Goal: Task Accomplishment & Management: Manage account settings

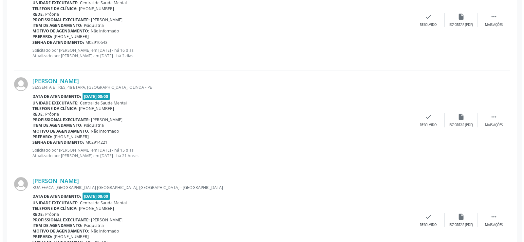
scroll to position [327, 0]
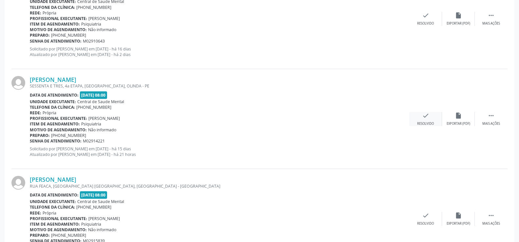
click at [434, 118] on div "check Resolvido" at bounding box center [425, 119] width 33 height 14
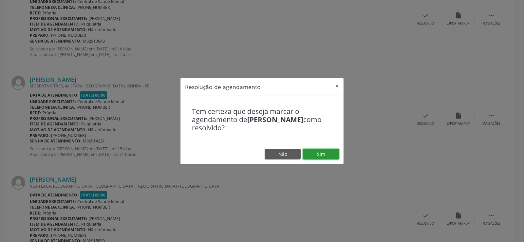
click at [320, 150] on button "Sim" at bounding box center [321, 154] width 36 height 11
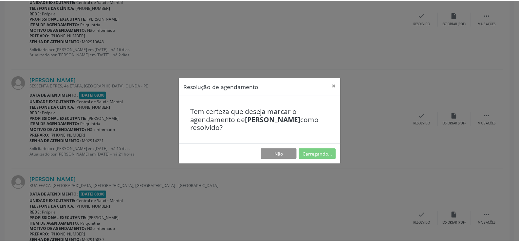
scroll to position [0, 0]
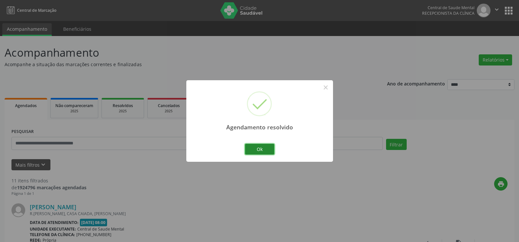
click at [272, 147] on button "Ok" at bounding box center [259, 149] width 29 height 11
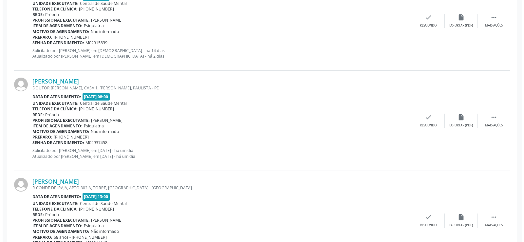
scroll to position [360, 0]
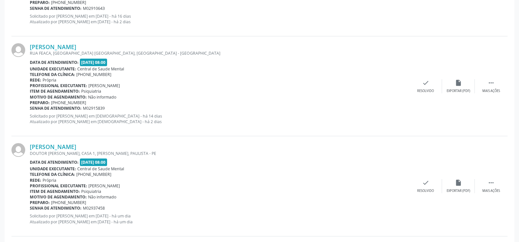
click at [434, 72] on div "[PERSON_NAME] [GEOGRAPHIC_DATA], [GEOGRAPHIC_DATA][PERSON_NAME], [GEOGRAPHIC_DA…" at bounding box center [259, 86] width 496 height 100
click at [428, 80] on icon "check" at bounding box center [425, 82] width 7 height 7
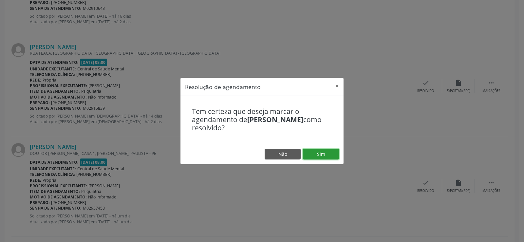
click at [332, 155] on button "Sim" at bounding box center [321, 154] width 36 height 11
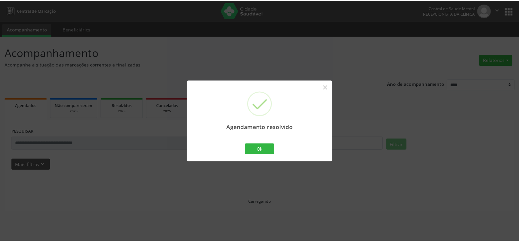
scroll to position [0, 0]
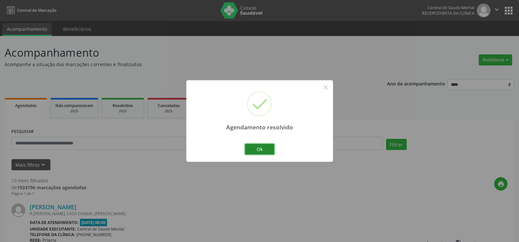
click at [257, 146] on button "Ok" at bounding box center [259, 149] width 29 height 11
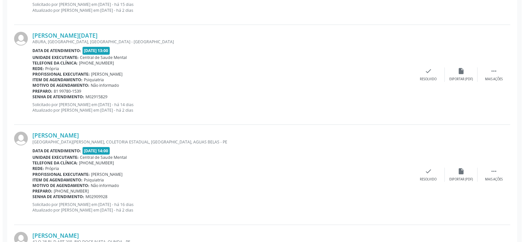
scroll to position [589, 0]
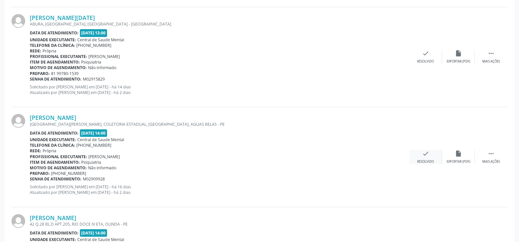
click at [420, 155] on div "check Resolvido" at bounding box center [425, 157] width 33 height 14
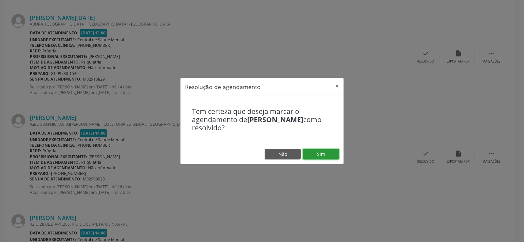
click at [311, 153] on button "Sim" at bounding box center [321, 154] width 36 height 11
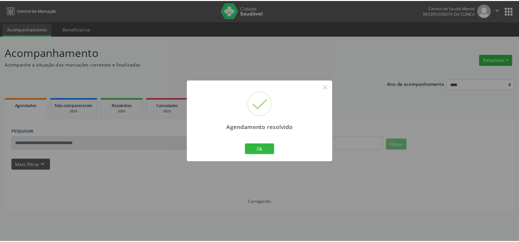
scroll to position [0, 0]
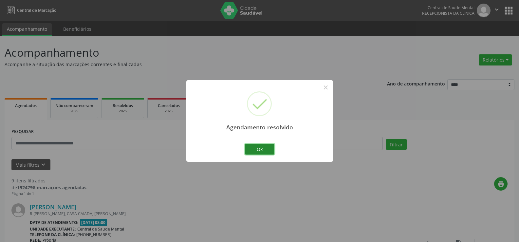
click at [270, 151] on button "Ok" at bounding box center [259, 149] width 29 height 11
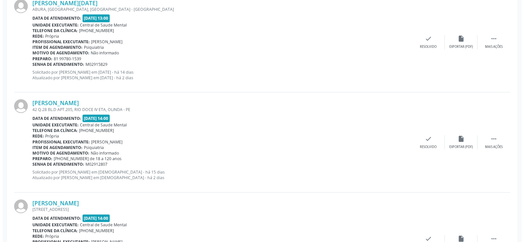
scroll to position [604, 0]
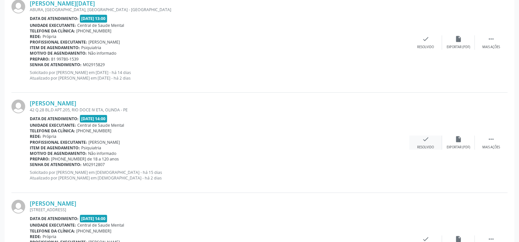
click at [423, 142] on icon "check" at bounding box center [425, 139] width 7 height 7
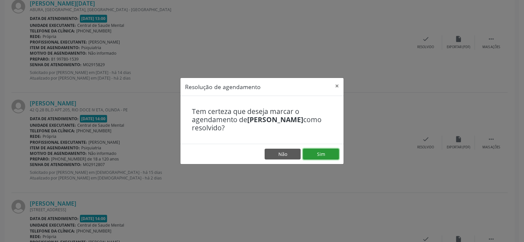
click at [309, 153] on button "Sim" at bounding box center [321, 154] width 36 height 11
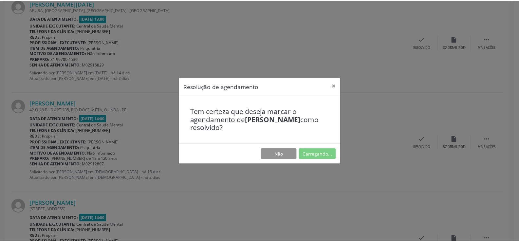
scroll to position [0, 0]
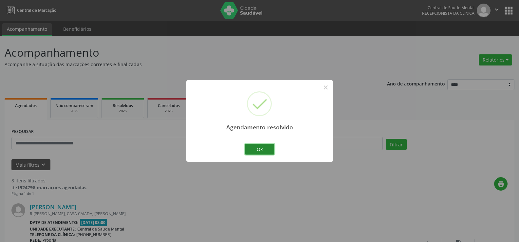
click at [268, 144] on button "Ok" at bounding box center [259, 149] width 29 height 11
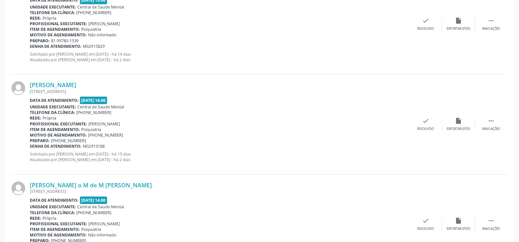
scroll to position [766, 0]
